Goal: Entertainment & Leisure: Consume media (video, audio)

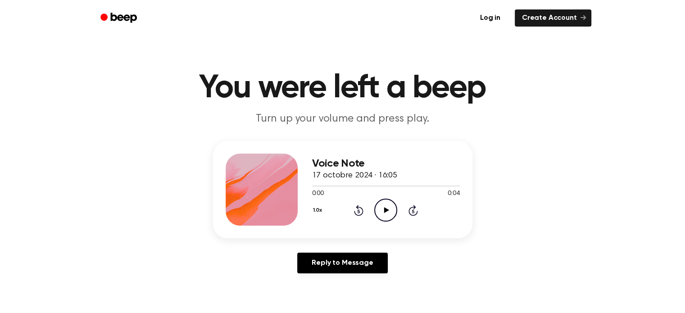
click at [388, 216] on icon "Play Audio" at bounding box center [386, 210] width 23 height 23
click at [381, 207] on icon "Play Audio" at bounding box center [386, 210] width 23 height 23
click at [377, 207] on icon "Play Audio" at bounding box center [386, 210] width 23 height 23
click at [380, 215] on icon "Play Audio" at bounding box center [386, 210] width 23 height 23
click at [389, 207] on icon "Play Audio" at bounding box center [386, 210] width 23 height 23
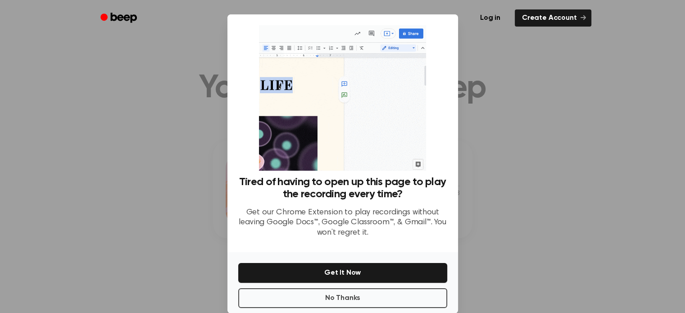
click at [589, 134] on div at bounding box center [342, 156] width 685 height 313
drag, startPoint x: 99, startPoint y: 178, endPoint x: 161, endPoint y: 227, distance: 79.3
click at [105, 182] on div at bounding box center [342, 156] width 685 height 313
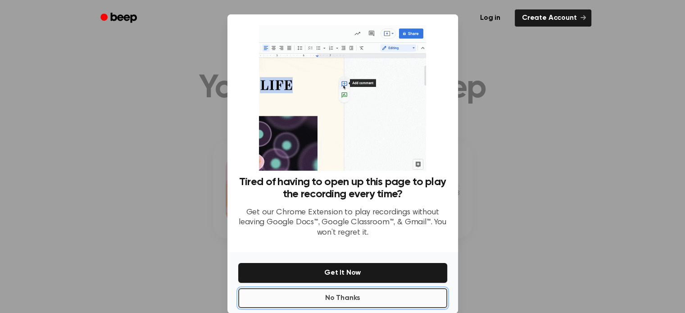
click at [283, 298] on button "No Thanks" at bounding box center [342, 298] width 209 height 20
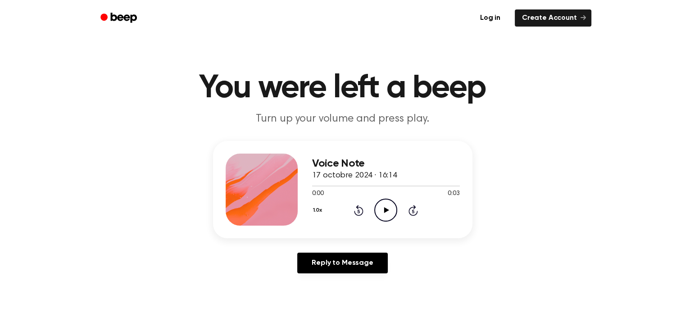
click at [379, 201] on circle at bounding box center [386, 210] width 22 height 22
click at [380, 205] on icon "Play Audio" at bounding box center [386, 210] width 23 height 23
